Goal: Task Accomplishment & Management: Manage account settings

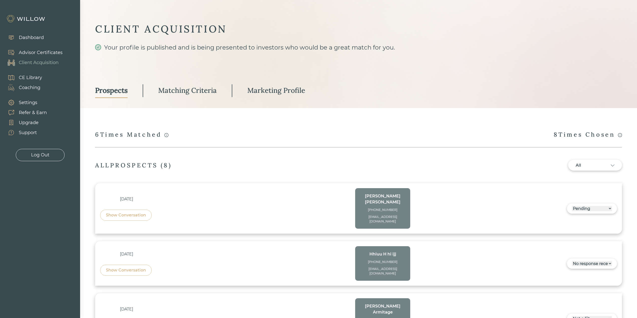
select select "3"
select select "2"
select select "10"
select select "2"
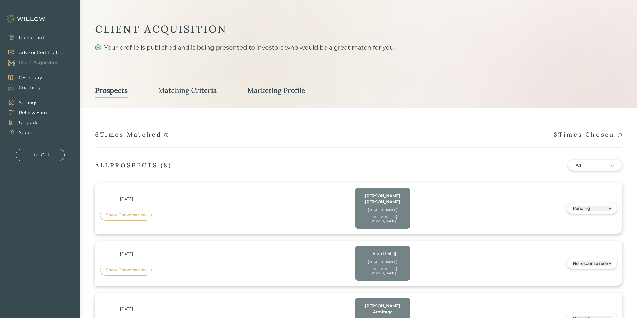
select select "2"
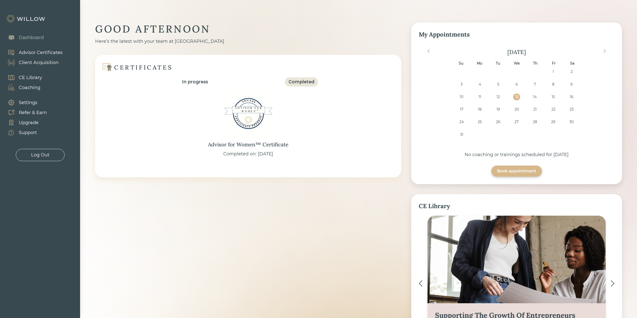
click at [43, 62] on div "Client Acquisition" at bounding box center [39, 62] width 40 height 7
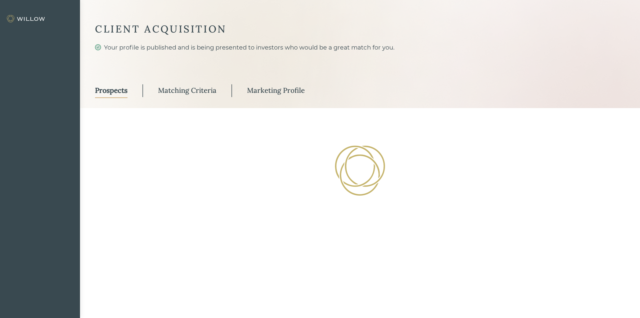
select select "3"
select select "2"
select select "10"
select select "2"
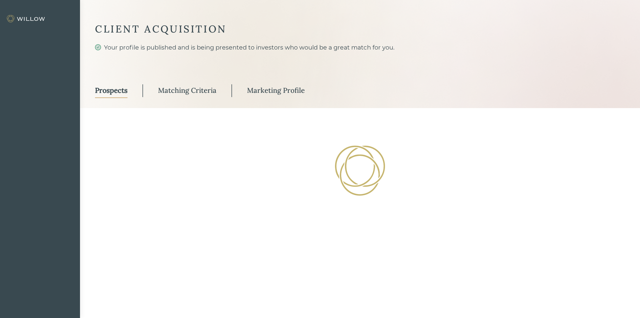
select select "2"
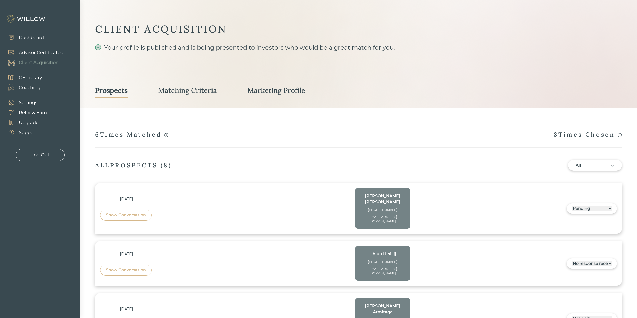
click at [120, 210] on div "Show Conversation" at bounding box center [126, 215] width 52 height 11
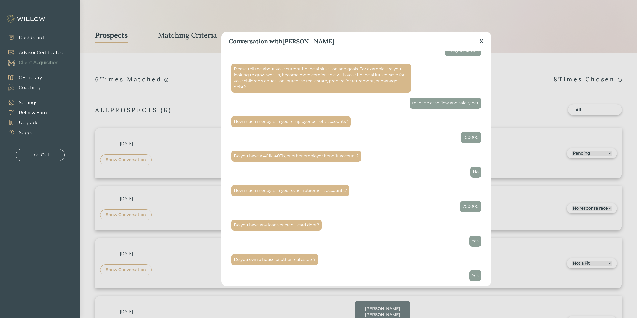
scroll to position [100, 0]
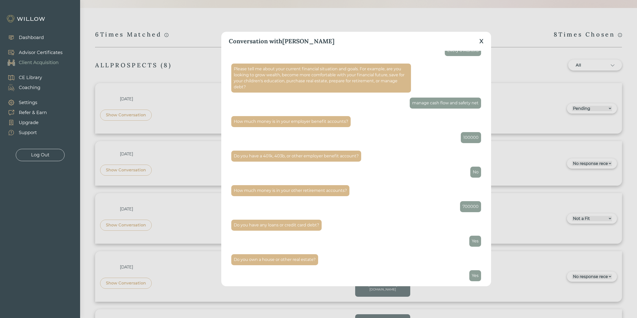
click at [480, 41] on div "X" at bounding box center [481, 41] width 4 height 9
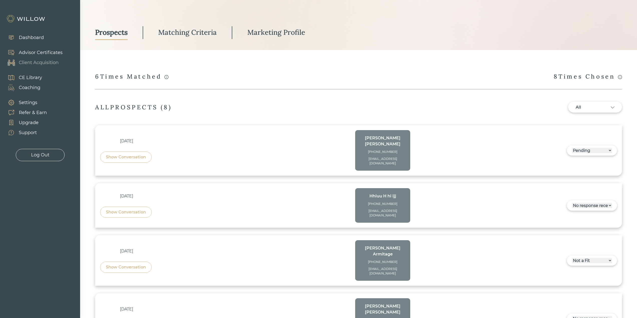
scroll to position [0, 0]
